Goal: Task Accomplishment & Management: Use online tool/utility

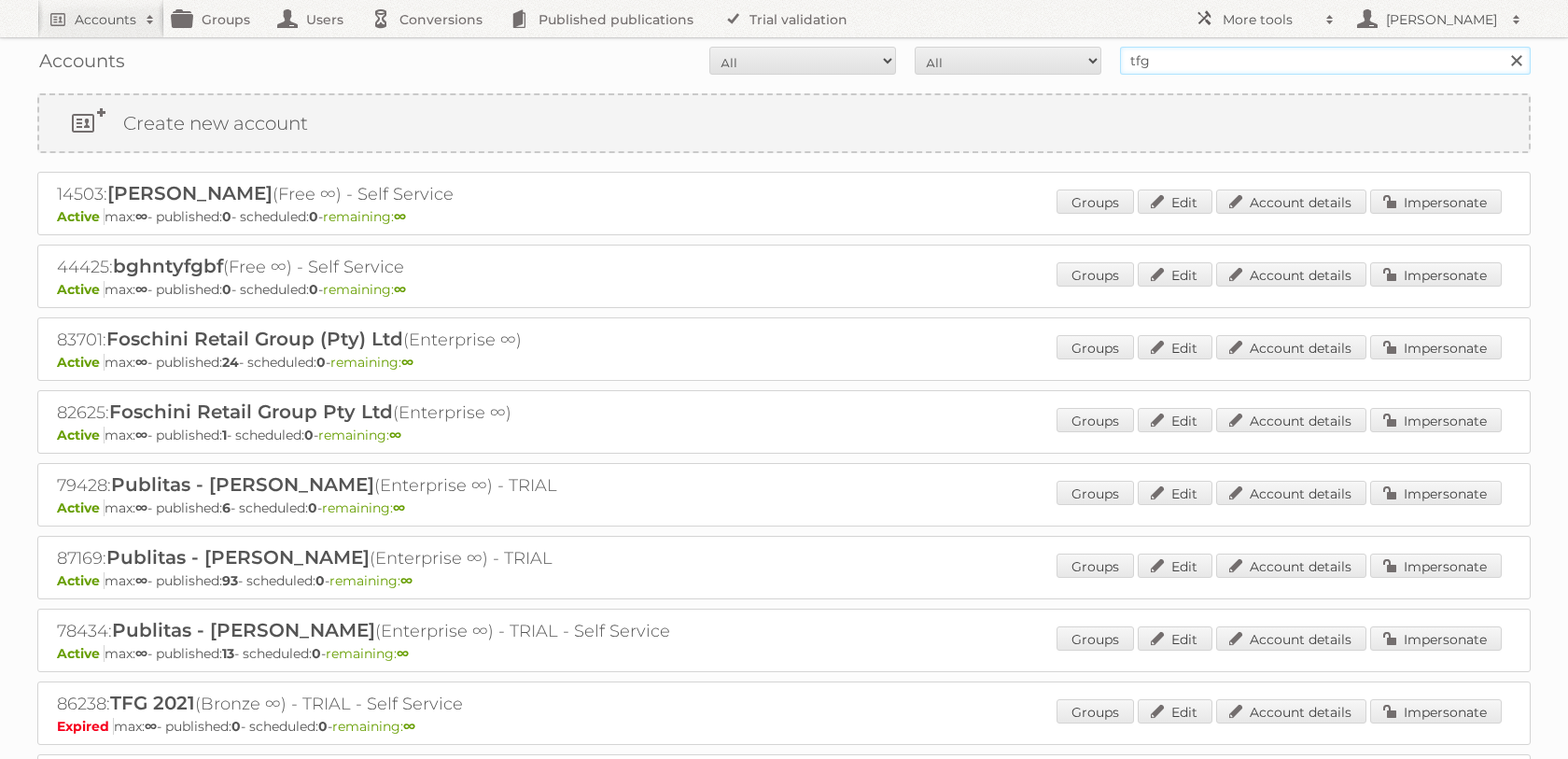
click at [1152, 68] on input "tfg" at bounding box center [1325, 61] width 410 height 28
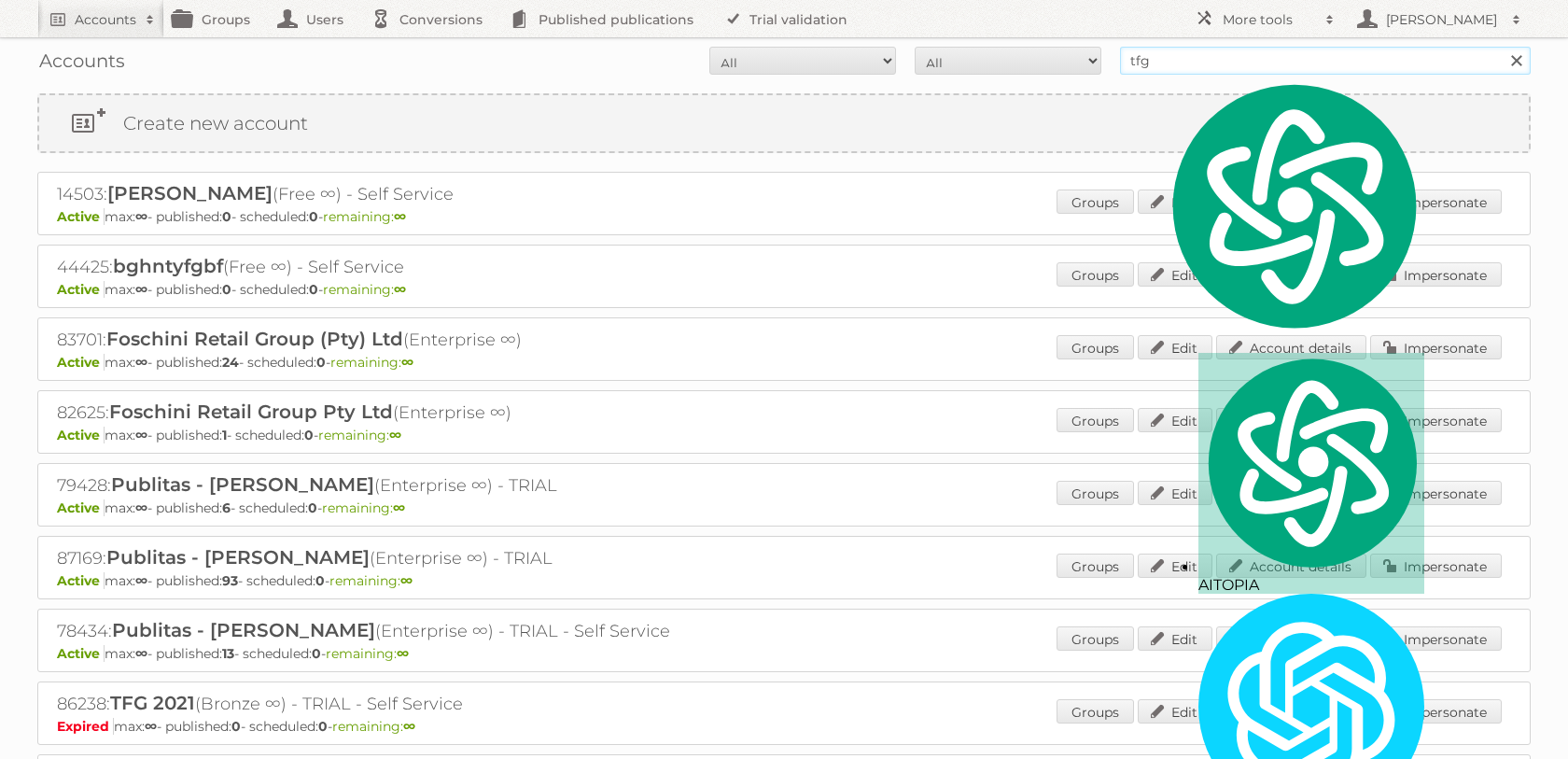
click at [1152, 68] on input "tfg" at bounding box center [1325, 61] width 410 height 28
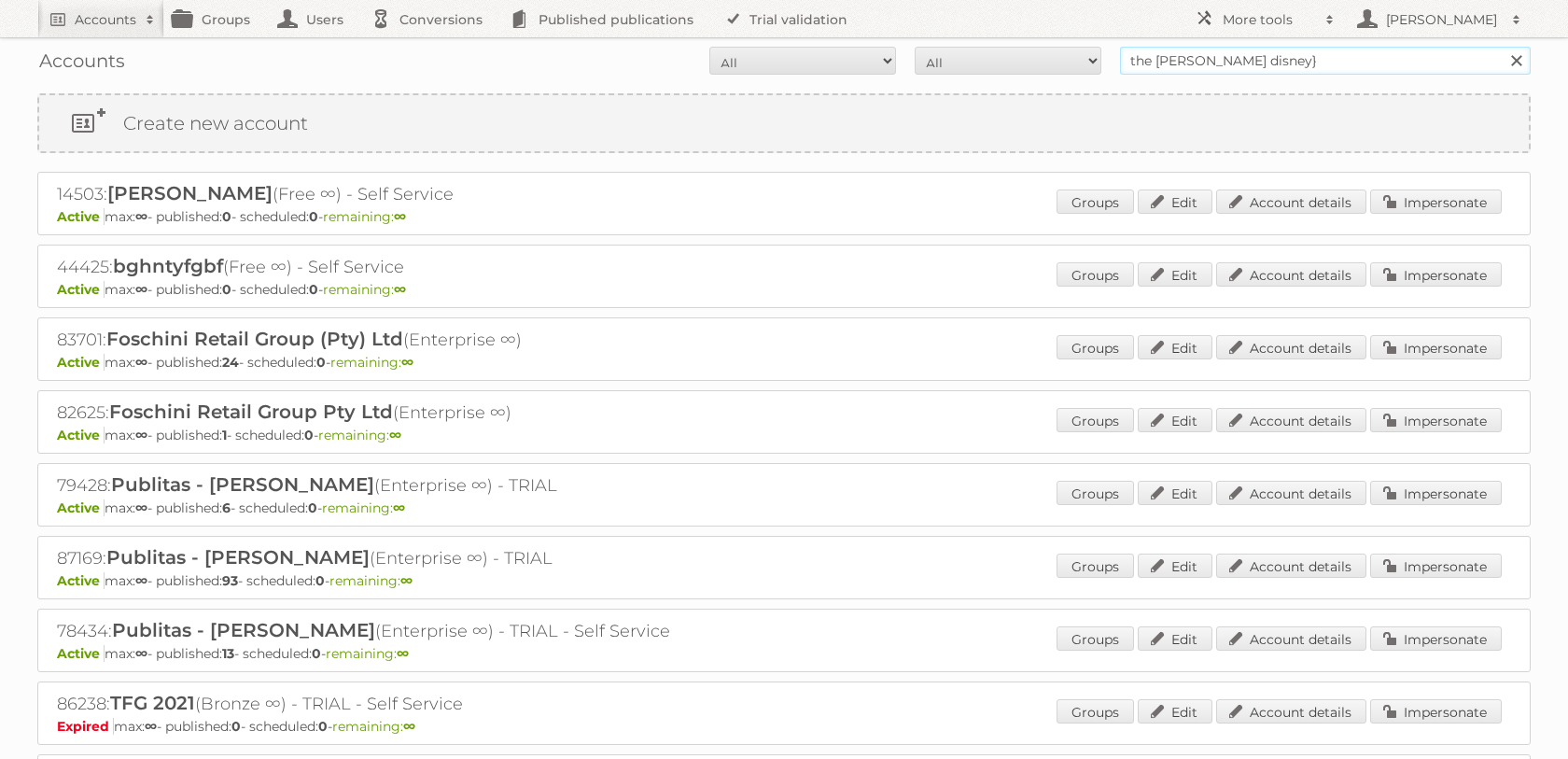
type input "the walt disney}"
click at [1502, 47] on input "Search" at bounding box center [1516, 61] width 28 height 28
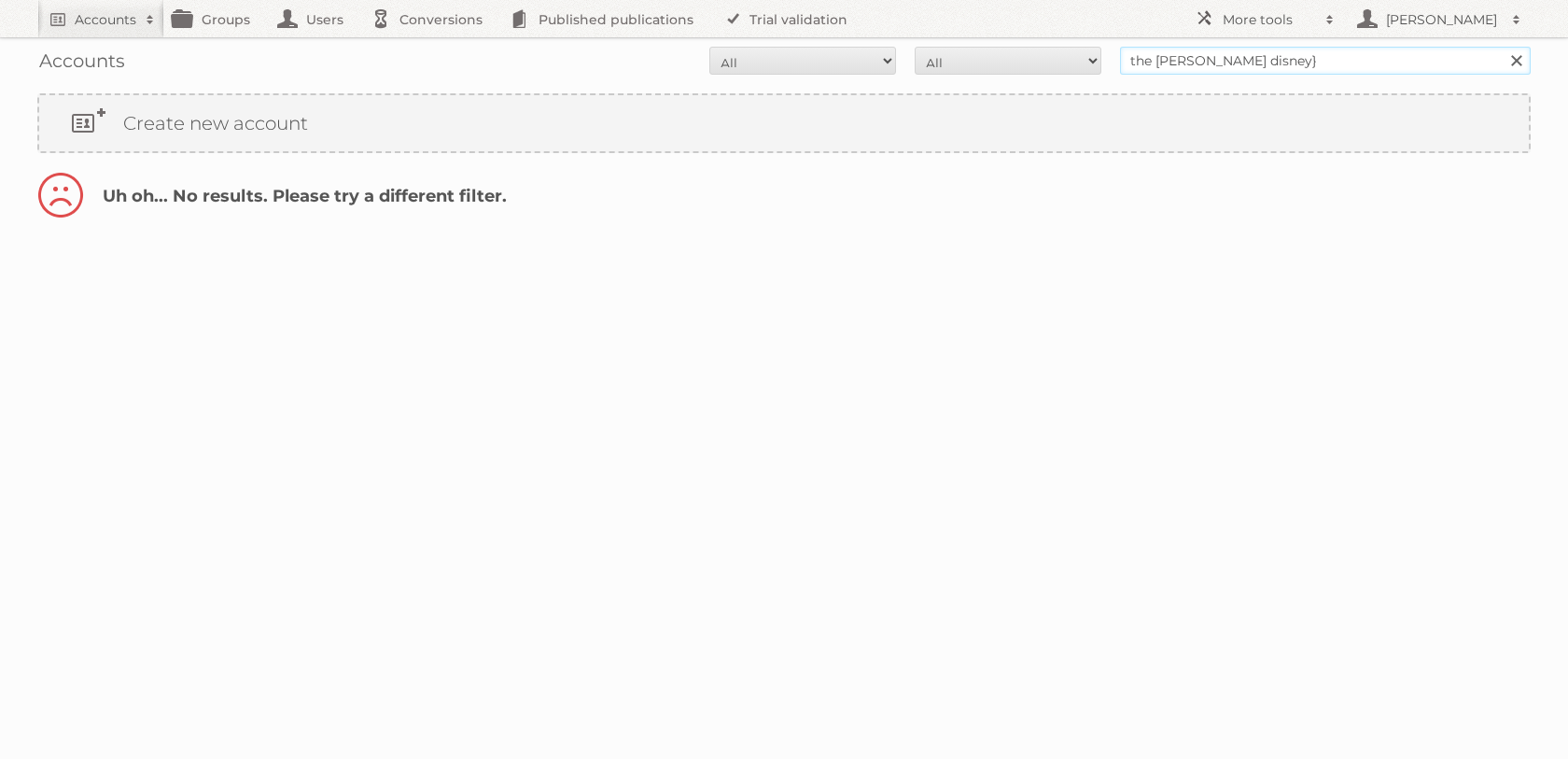
click at [1271, 64] on input "the [PERSON_NAME] disney}" at bounding box center [1325, 61] width 410 height 28
type input "the [PERSON_NAME]"
click at [1502, 47] on input "Search" at bounding box center [1516, 61] width 28 height 28
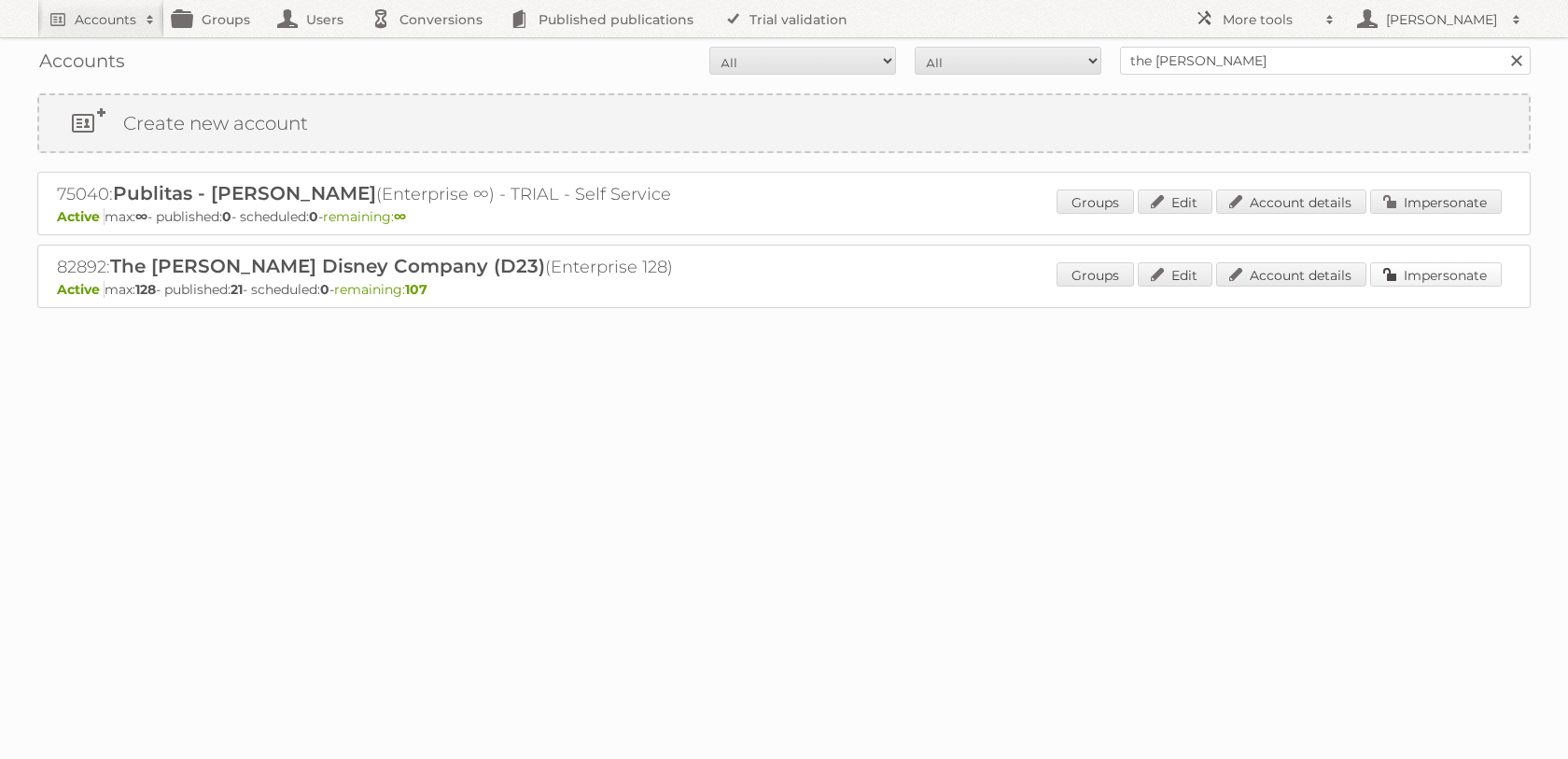
click at [1406, 282] on link "Impersonate" at bounding box center [1436, 274] width 132 height 25
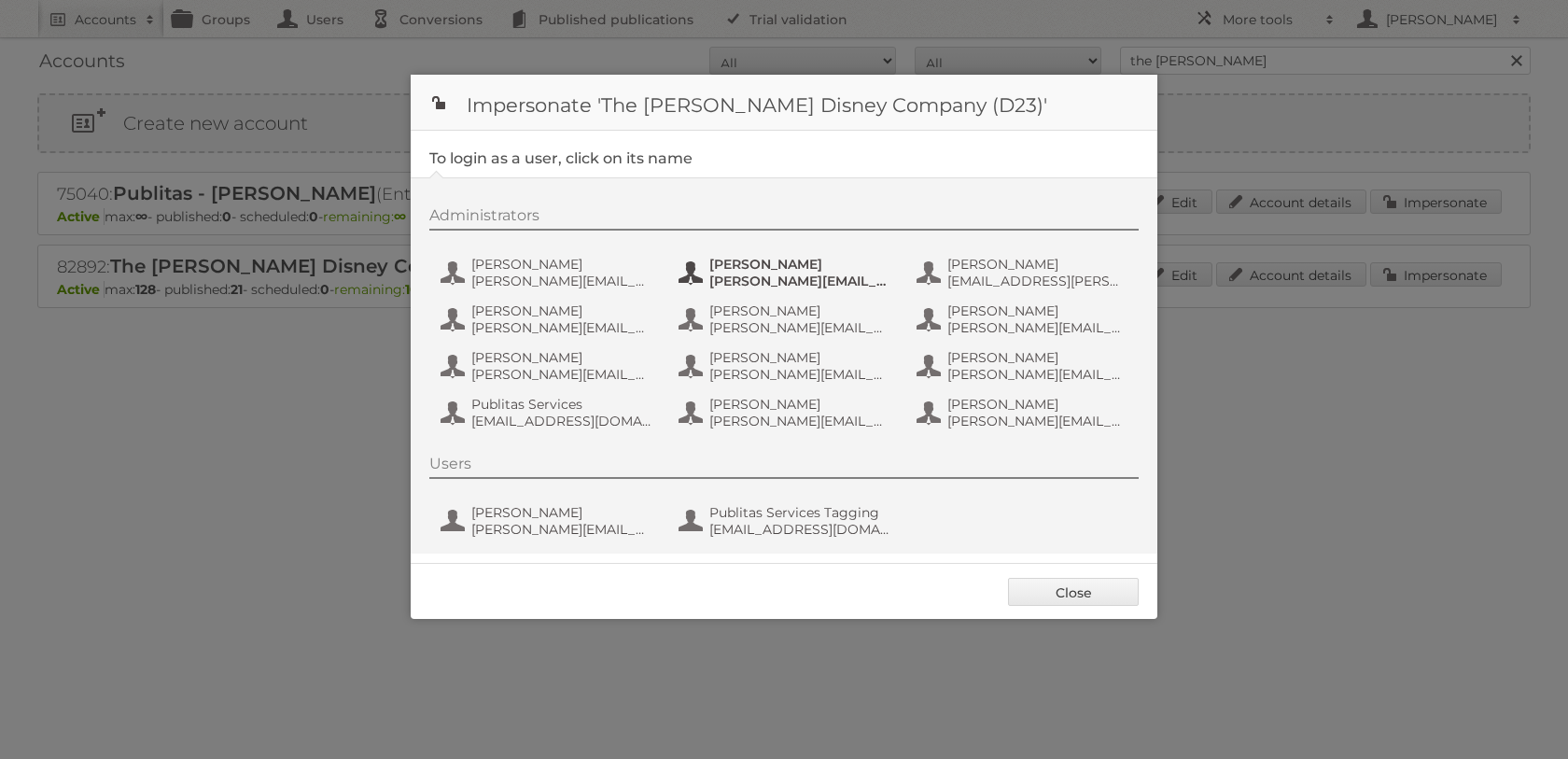
click at [709, 264] on button "[PERSON_NAME] [PERSON_NAME][EMAIL_ADDRESS][DOMAIN_NAME]" at bounding box center [785, 273] width 219 height 37
